Goal: Find specific page/section: Find specific page/section

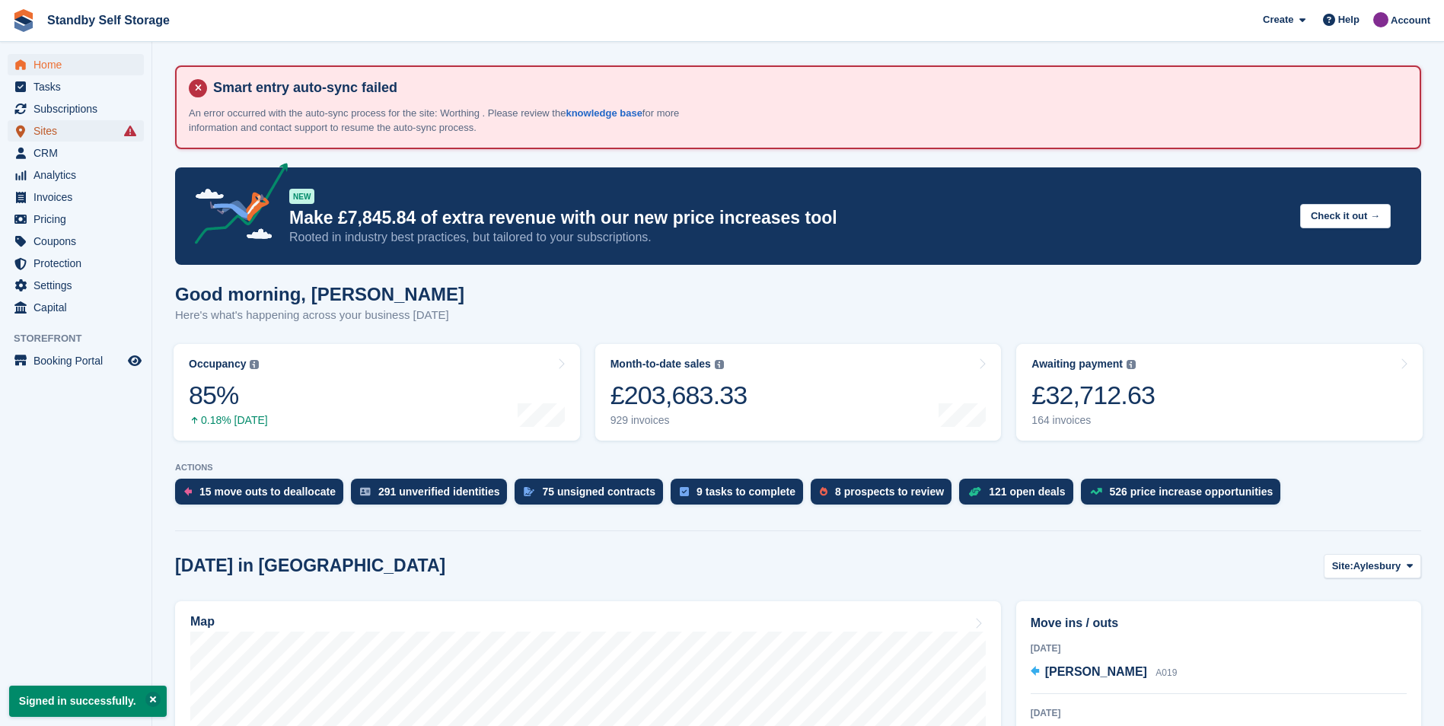
drag, startPoint x: 37, startPoint y: 126, endPoint x: 77, endPoint y: 140, distance: 42.6
click at [37, 126] on span "Sites" at bounding box center [79, 130] width 91 height 21
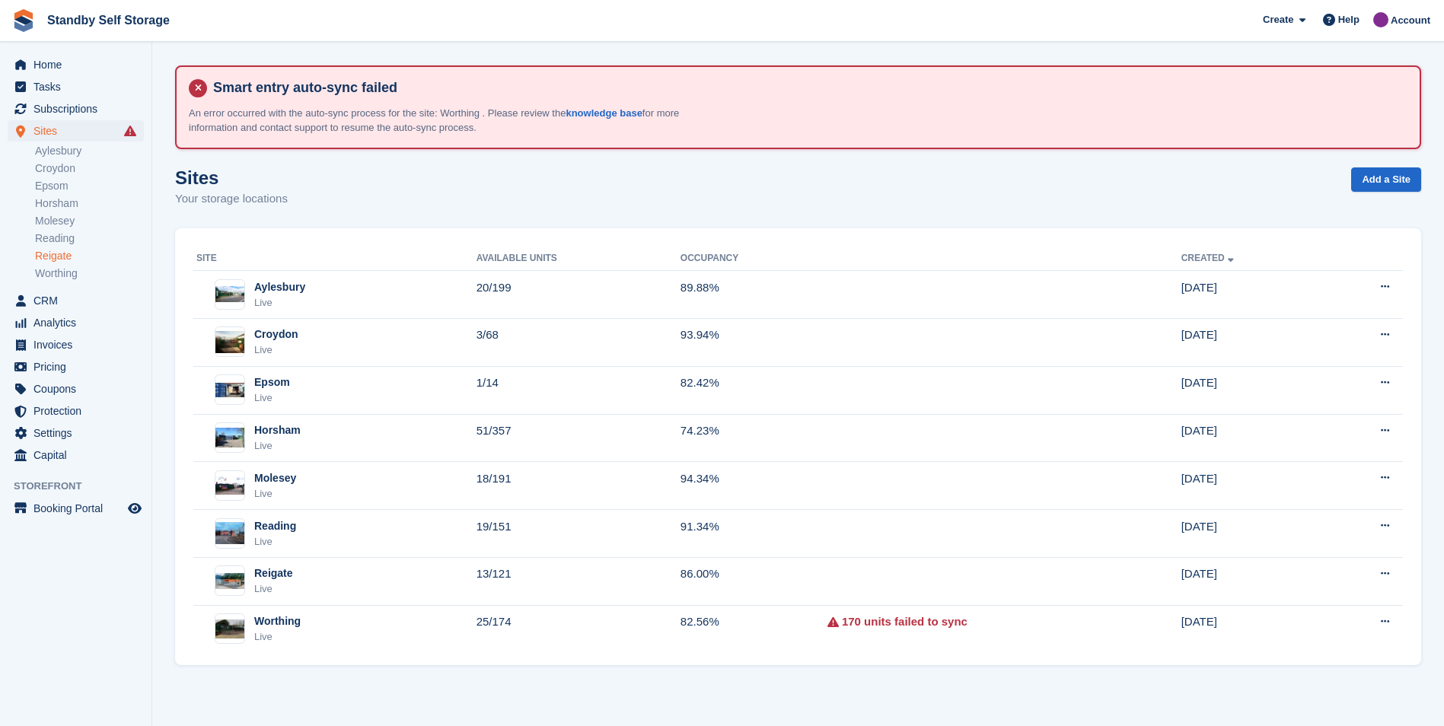
click at [49, 255] on link "Reigate" at bounding box center [89, 256] width 109 height 14
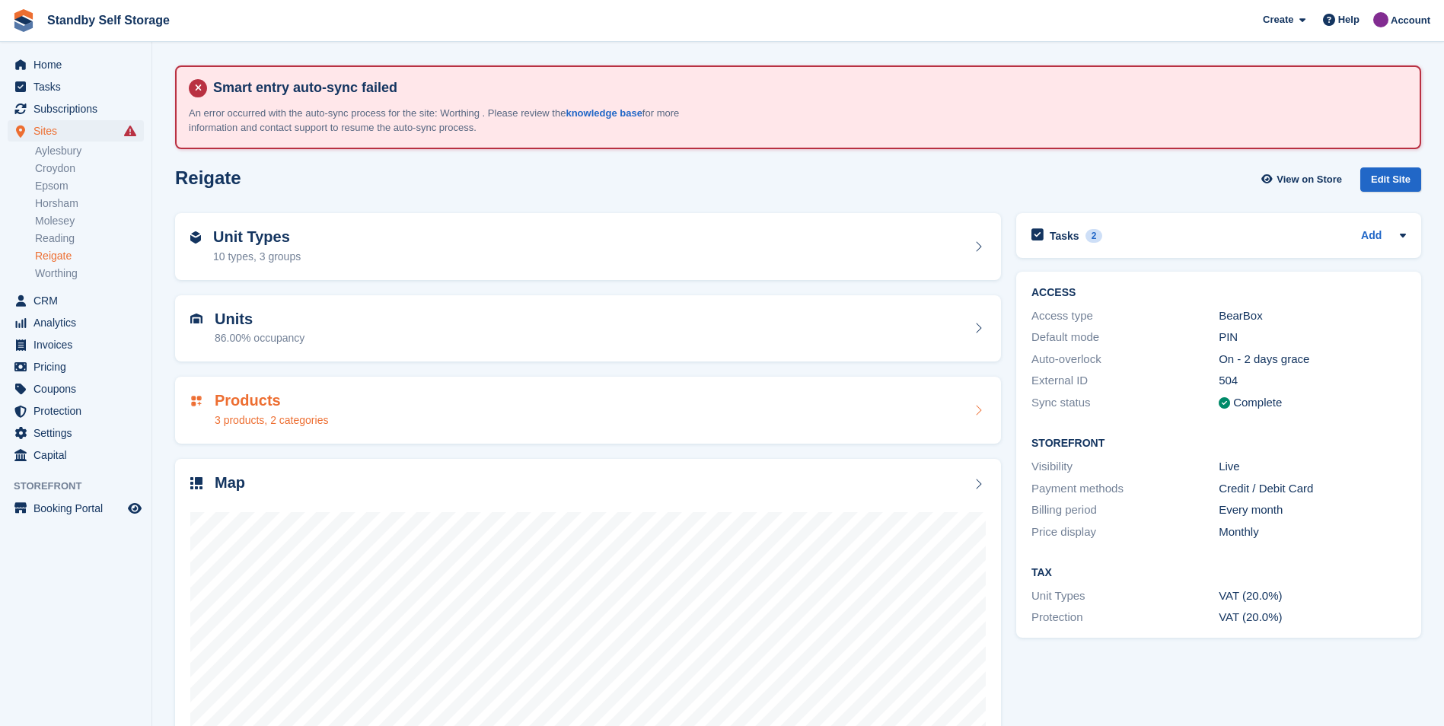
scroll to position [107, 0]
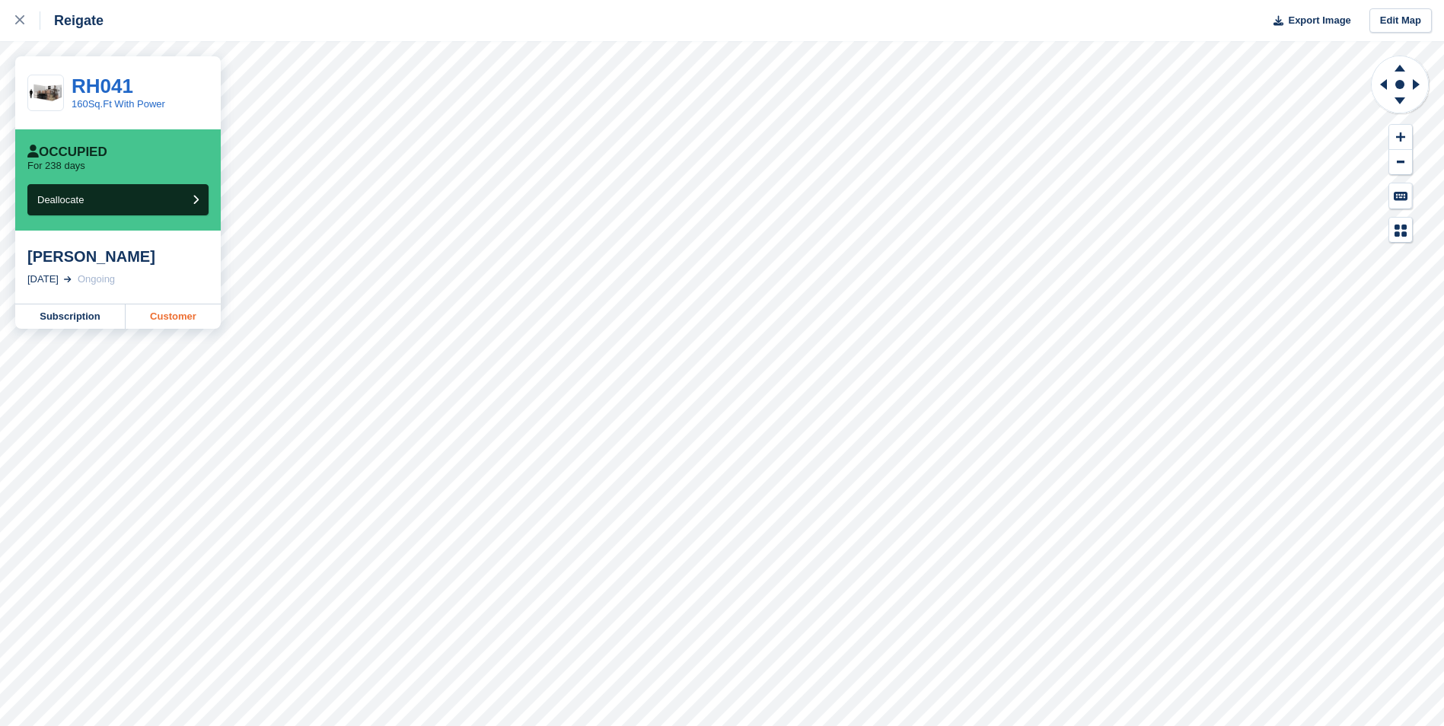
click at [150, 318] on link "Customer" at bounding box center [173, 317] width 95 height 24
